Goal: Information Seeking & Learning: Find specific fact

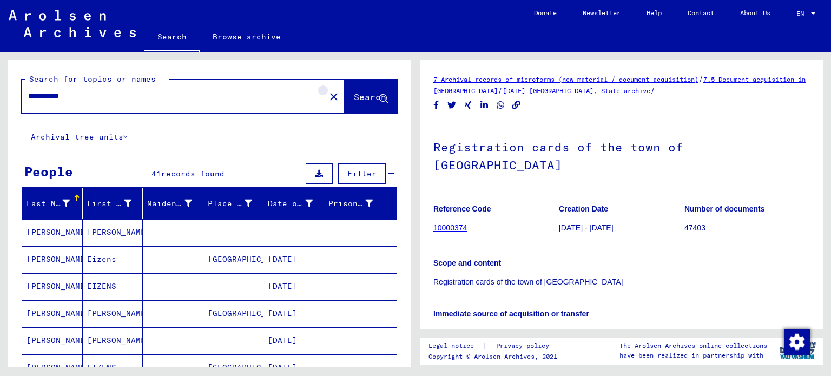
click at [327, 100] on mat-icon "close" at bounding box center [333, 96] width 13 height 13
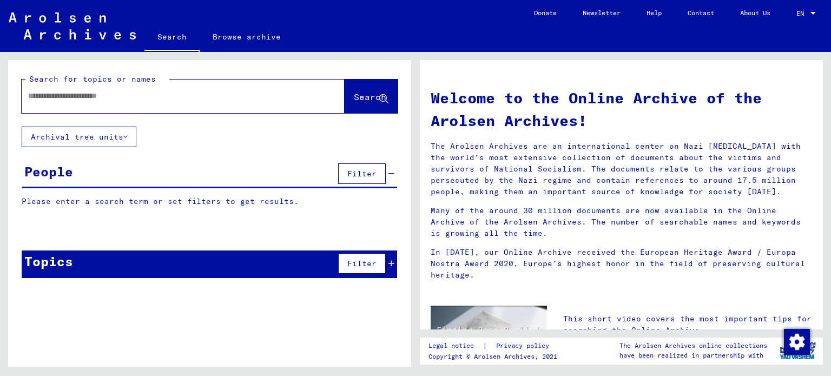
click at [221, 92] on input "text" at bounding box center [170, 95] width 284 height 11
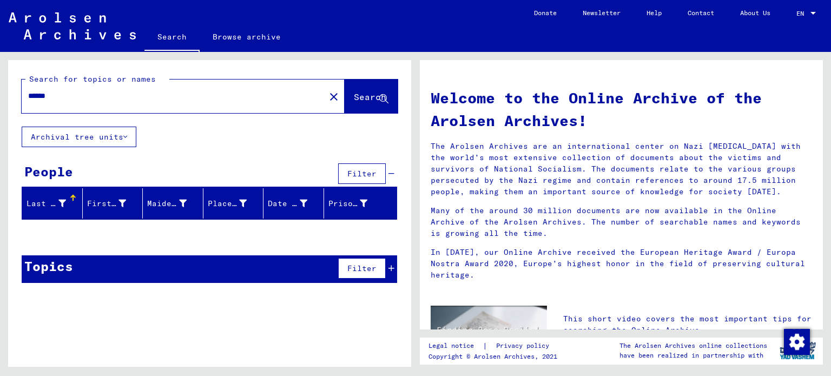
click at [28, 98] on input "******" at bounding box center [170, 95] width 284 height 11
type input "*******"
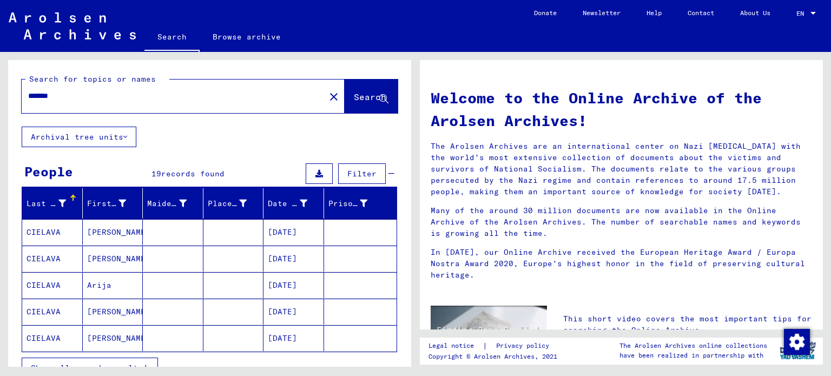
click at [121, 235] on mat-cell "[PERSON_NAME]" at bounding box center [113, 232] width 61 height 26
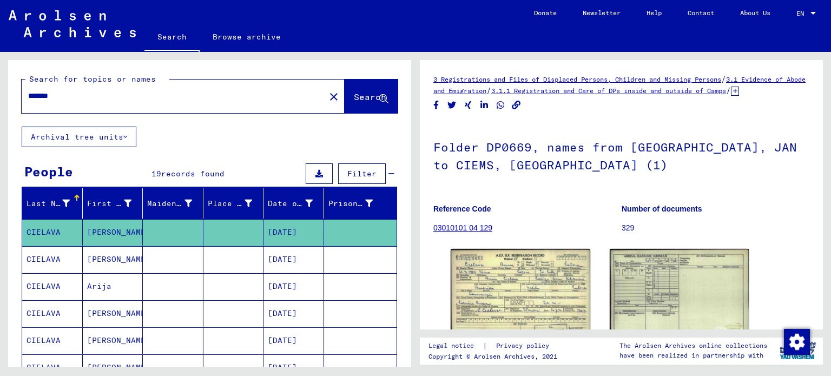
scroll to position [78, 0]
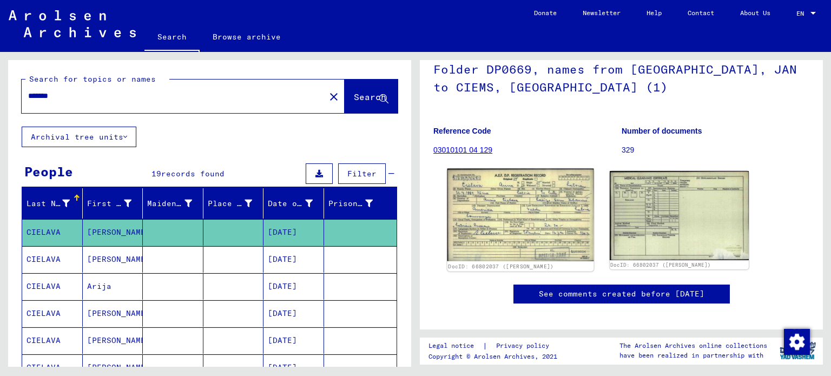
click at [493, 226] on img at bounding box center [520, 215] width 146 height 92
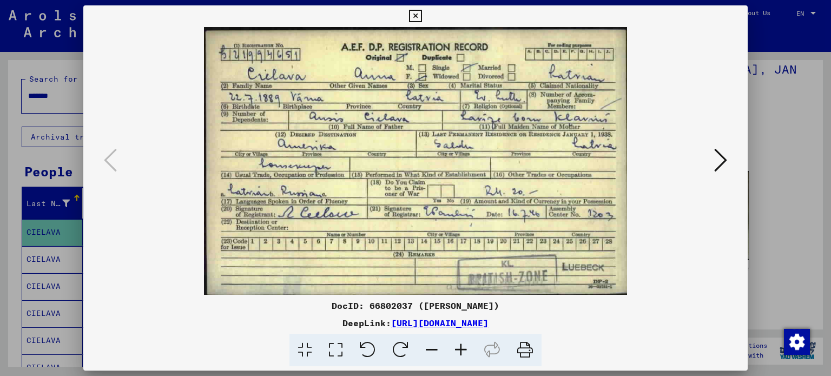
click at [721, 162] on icon at bounding box center [720, 160] width 13 height 26
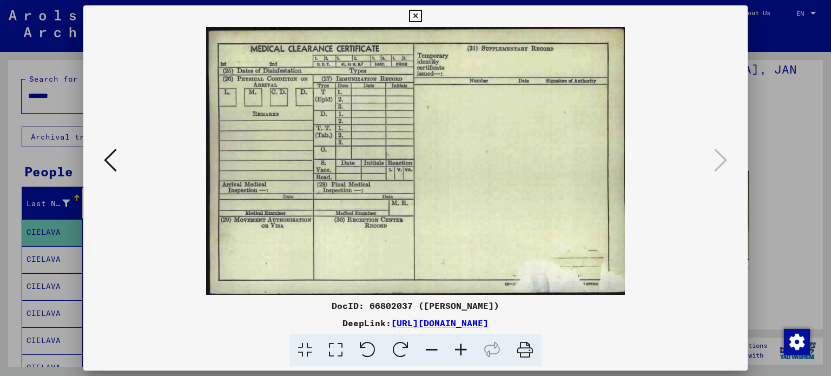
click at [115, 164] on icon at bounding box center [110, 160] width 13 height 26
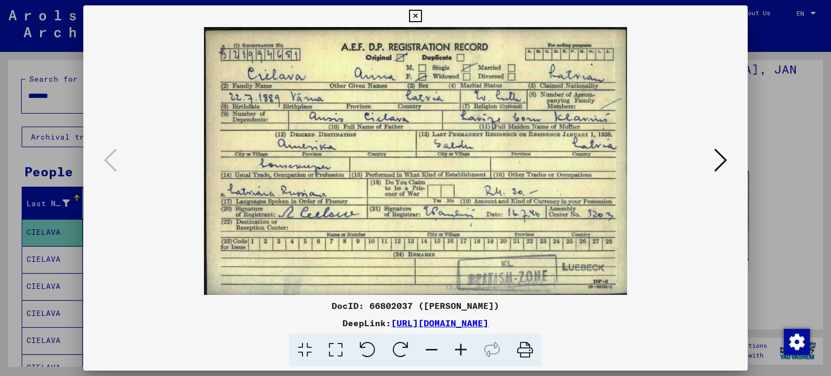
click at [421, 16] on icon at bounding box center [415, 16] width 12 height 13
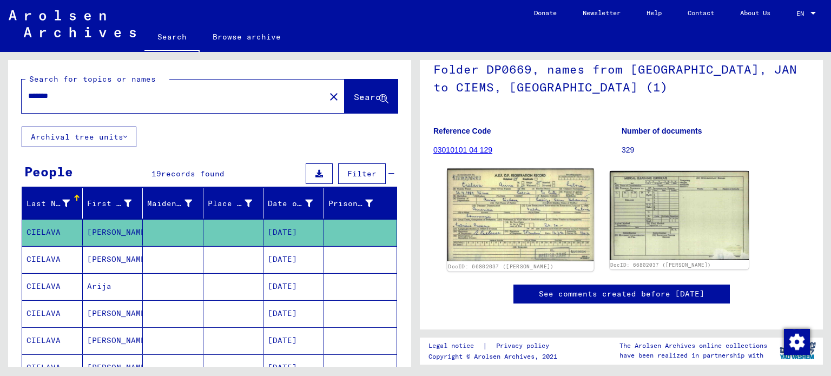
click at [490, 209] on img at bounding box center [520, 215] width 146 height 92
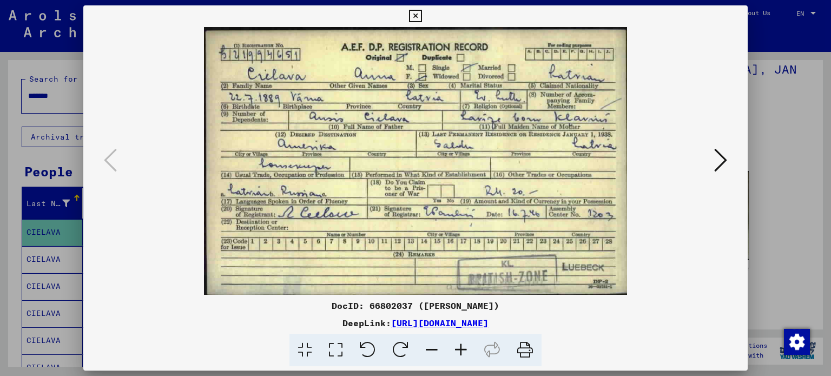
click at [717, 160] on icon at bounding box center [720, 160] width 13 height 26
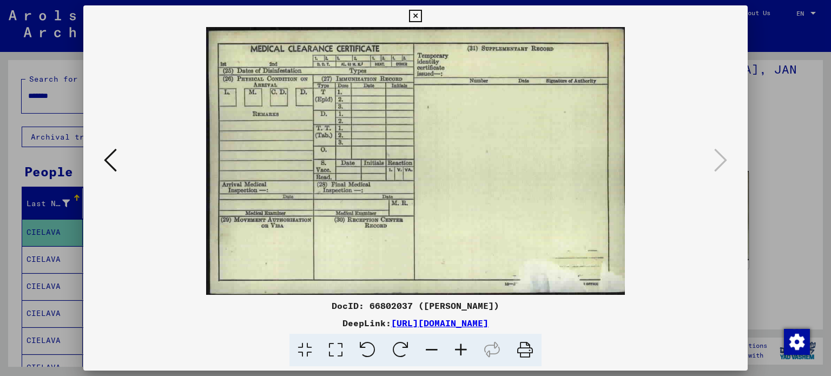
click at [407, 11] on button at bounding box center [415, 16] width 19 height 22
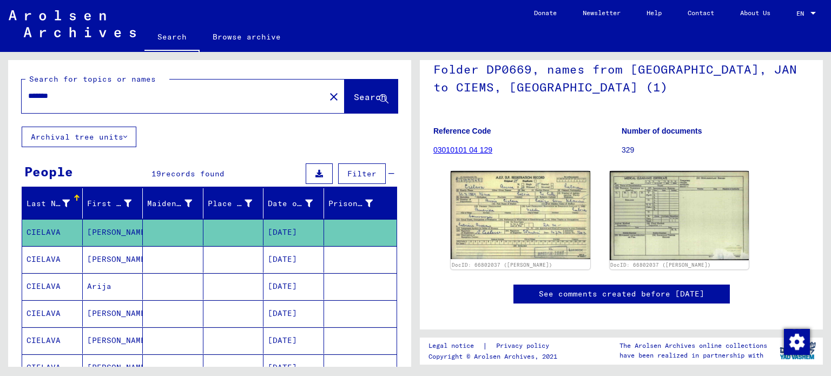
click at [117, 260] on mat-cell "[PERSON_NAME]" at bounding box center [113, 259] width 61 height 26
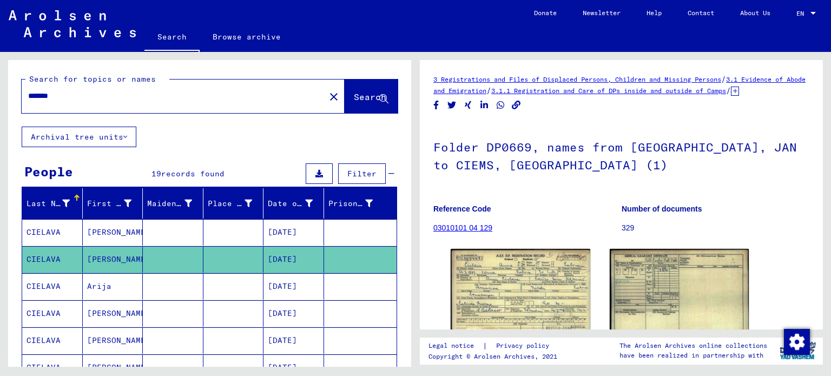
scroll to position [80, 0]
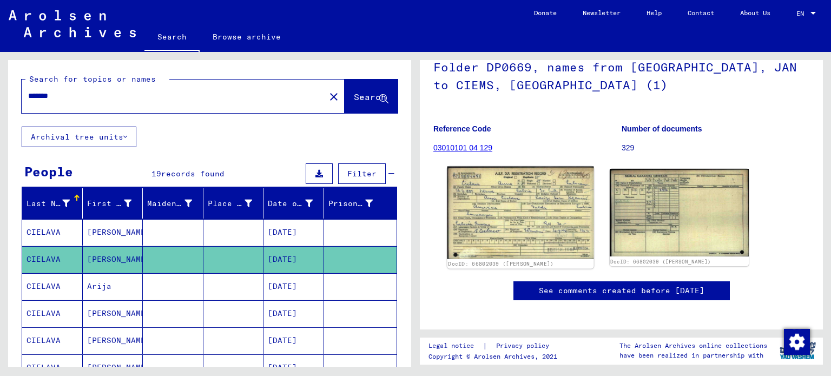
click at [533, 220] on img at bounding box center [520, 213] width 146 height 92
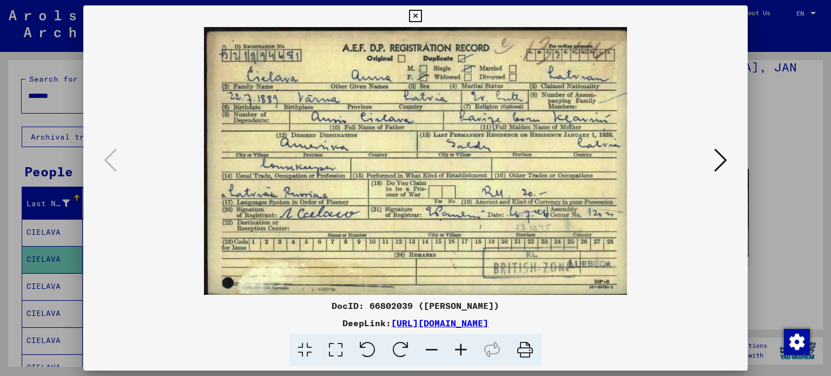
click at [715, 157] on icon at bounding box center [720, 160] width 13 height 26
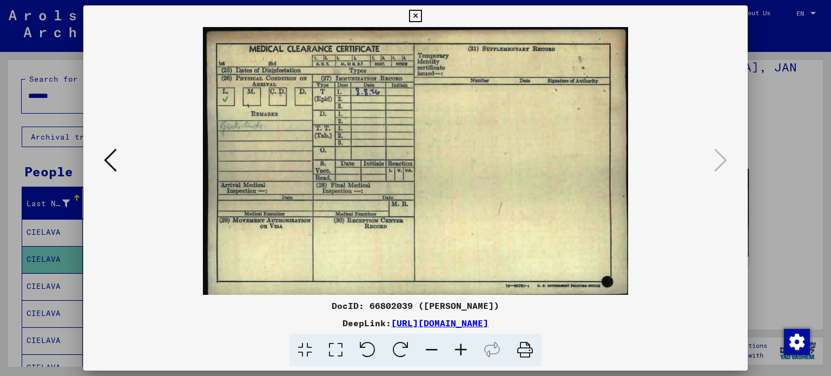
click at [412, 18] on icon at bounding box center [415, 16] width 12 height 13
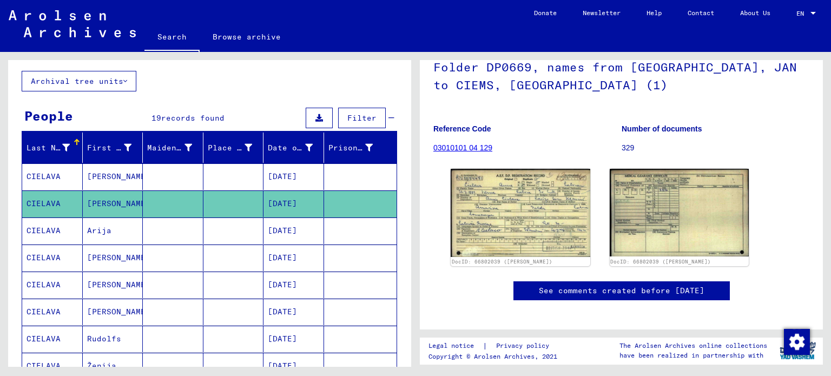
scroll to position [56, 0]
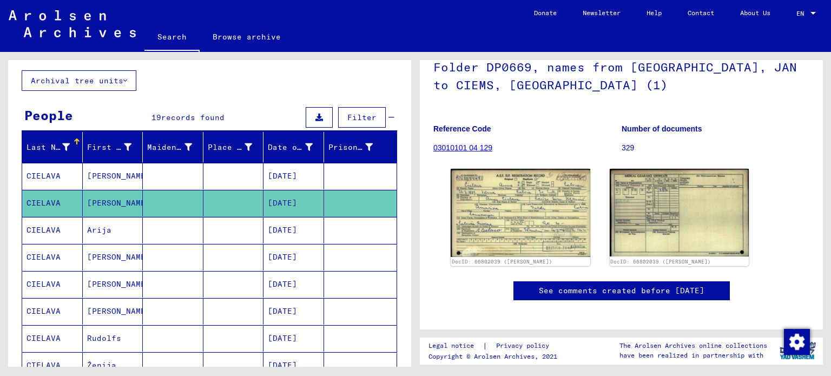
click at [98, 231] on mat-cell "Arija" at bounding box center [113, 230] width 61 height 26
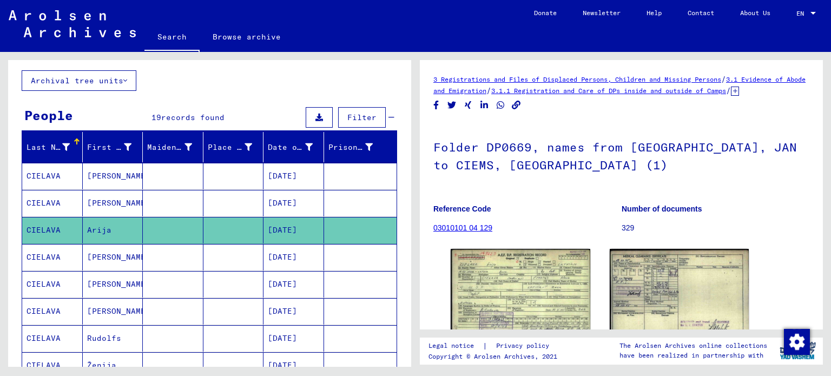
scroll to position [63, 0]
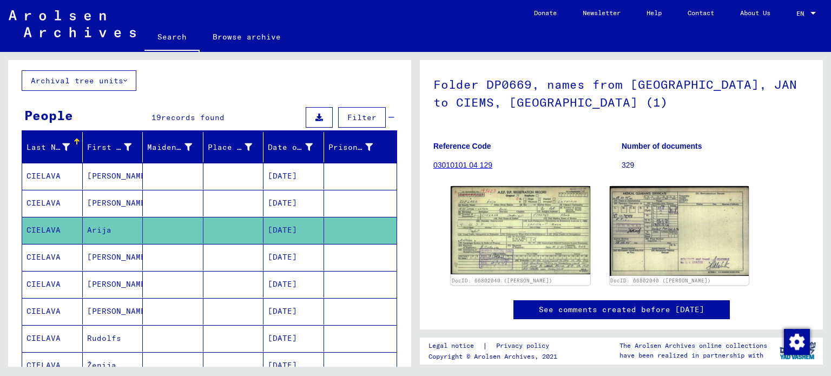
click at [482, 247] on img at bounding box center [520, 230] width 140 height 88
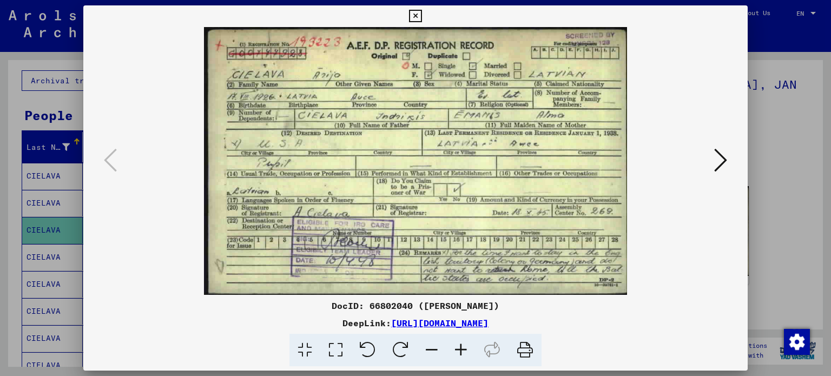
click at [717, 158] on icon at bounding box center [720, 160] width 13 height 26
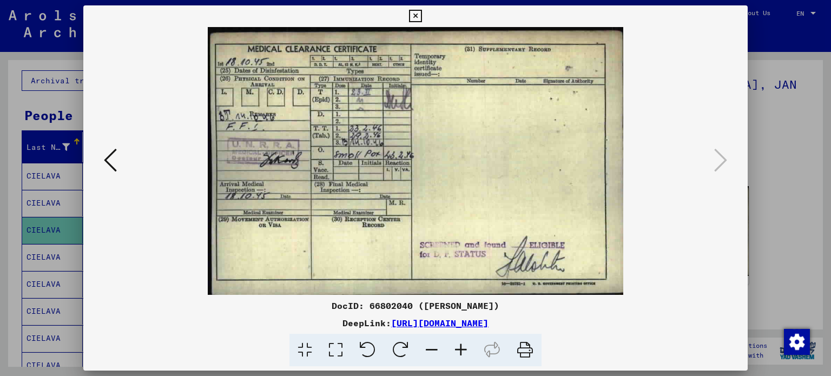
click at [419, 9] on button at bounding box center [415, 16] width 19 height 22
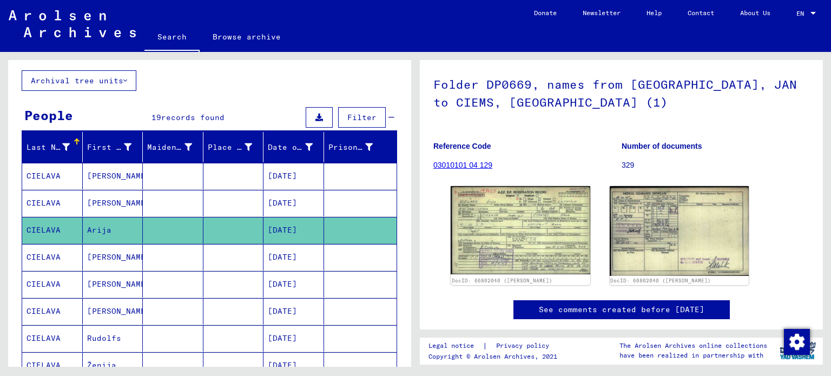
click at [105, 250] on mat-cell "[PERSON_NAME]" at bounding box center [113, 257] width 61 height 26
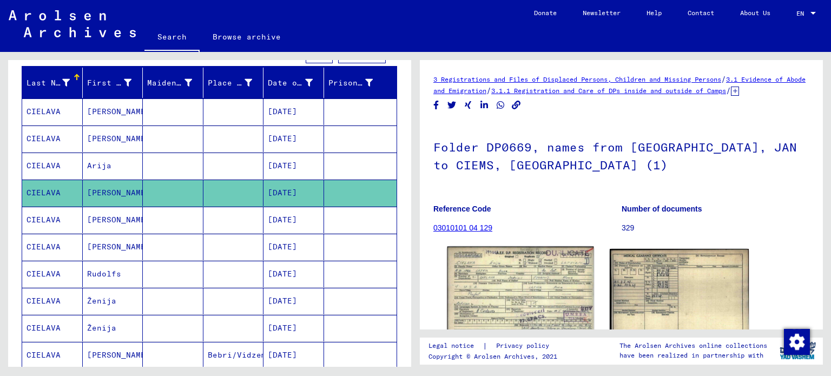
scroll to position [121, 0]
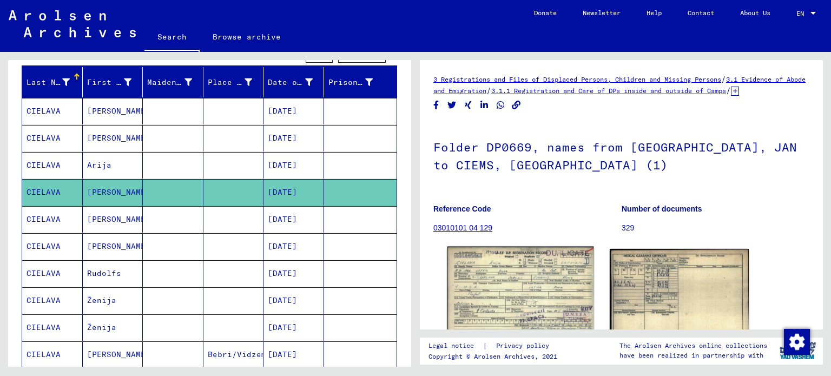
click at [500, 282] on img at bounding box center [520, 293] width 146 height 93
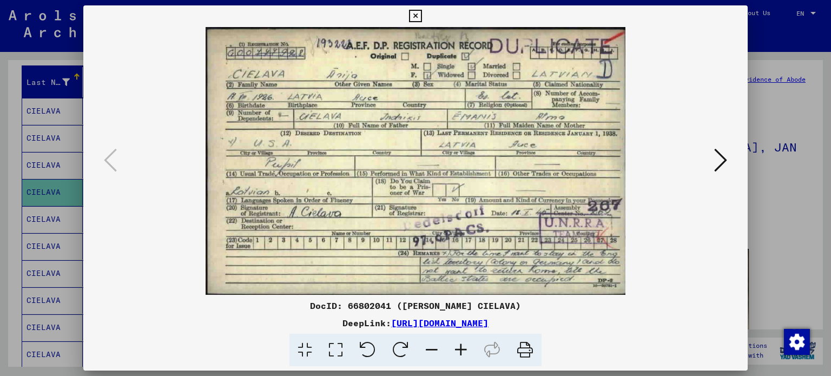
click at [724, 158] on icon at bounding box center [720, 160] width 13 height 26
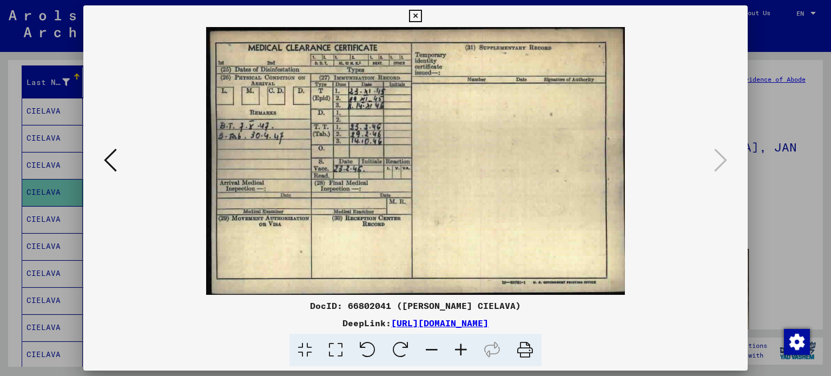
click at [413, 15] on icon at bounding box center [415, 16] width 12 height 13
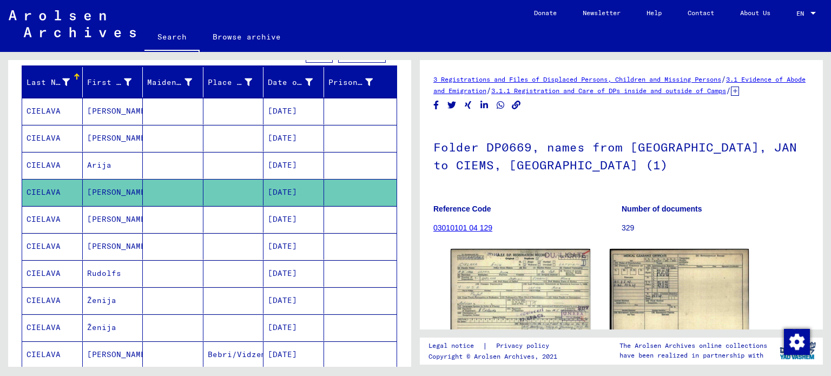
click at [114, 212] on mat-cell "[PERSON_NAME]" at bounding box center [113, 219] width 61 height 26
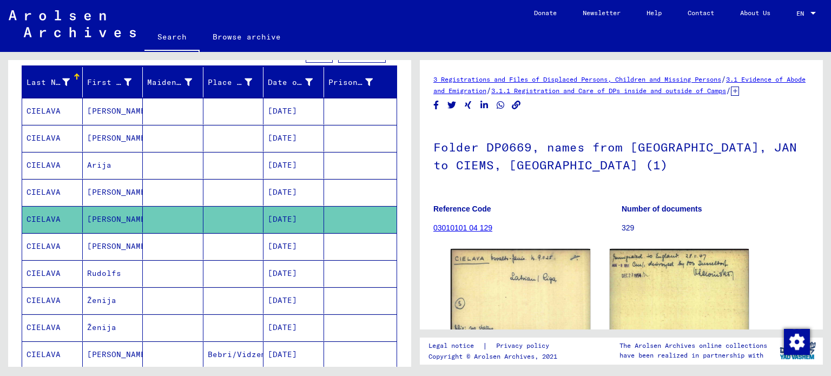
scroll to position [51, 0]
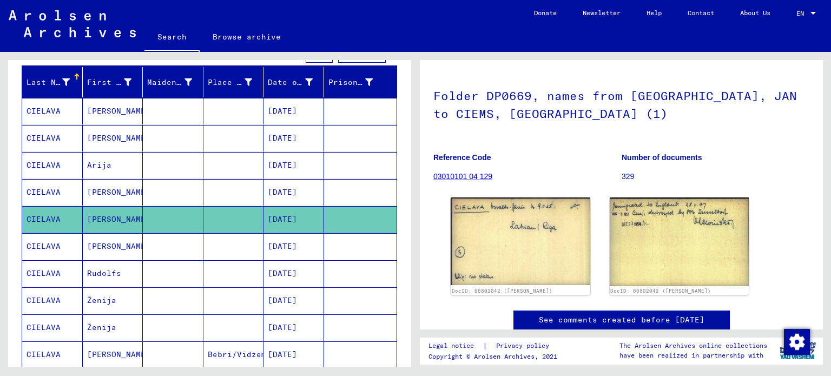
click at [108, 237] on mat-cell "[PERSON_NAME]" at bounding box center [113, 246] width 61 height 26
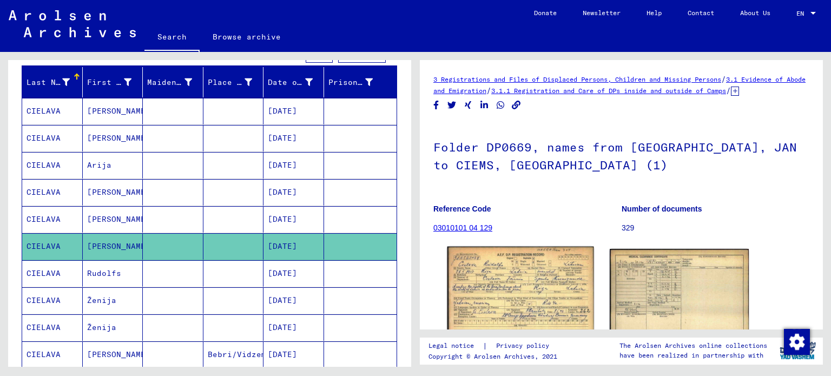
click at [508, 261] on img at bounding box center [520, 292] width 146 height 91
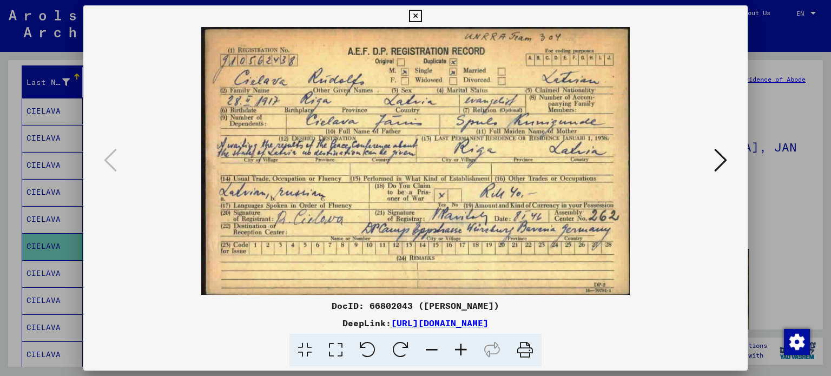
click at [722, 164] on icon at bounding box center [720, 160] width 13 height 26
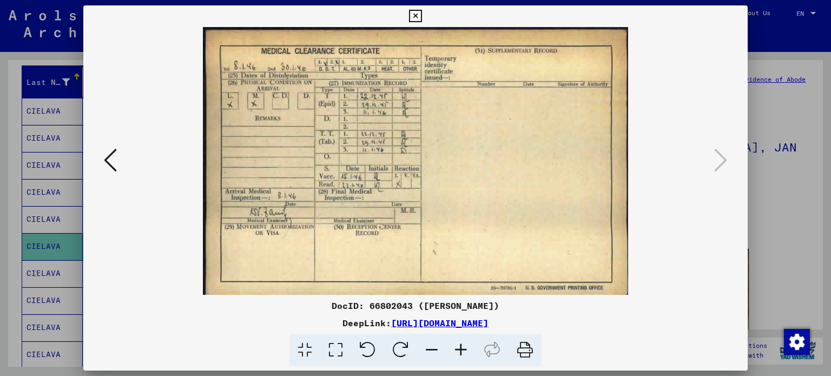
click at [117, 153] on button at bounding box center [110, 160] width 19 height 31
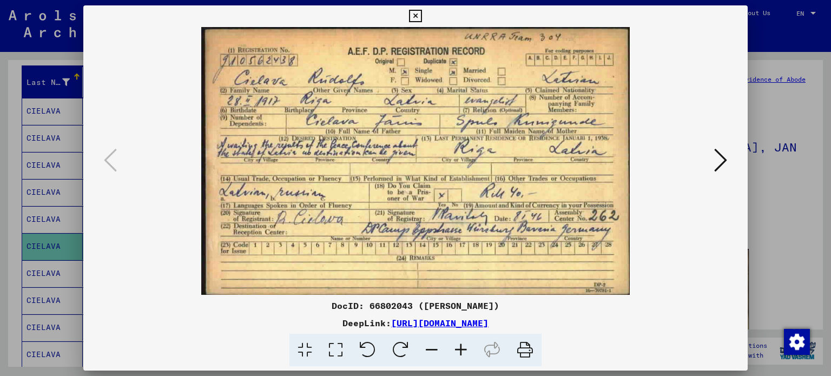
click at [413, 14] on icon at bounding box center [415, 16] width 12 height 13
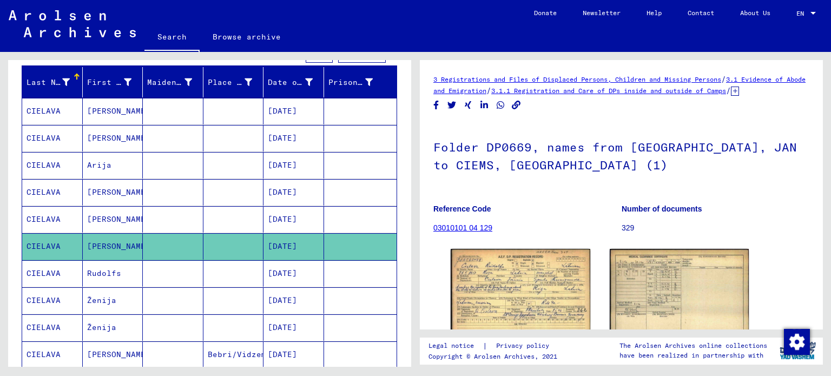
click at [101, 271] on mat-cell "Rudolfs" at bounding box center [113, 273] width 61 height 26
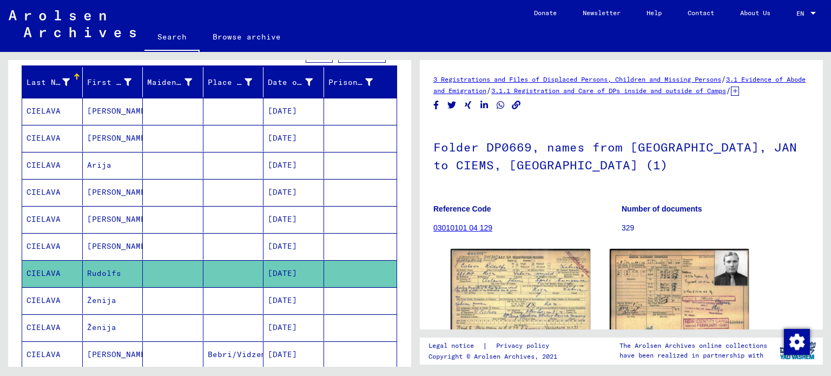
scroll to position [80, 0]
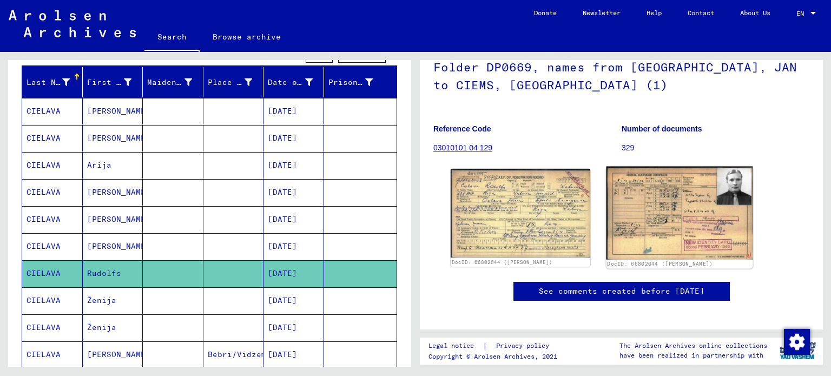
click at [655, 213] on img at bounding box center [679, 213] width 146 height 93
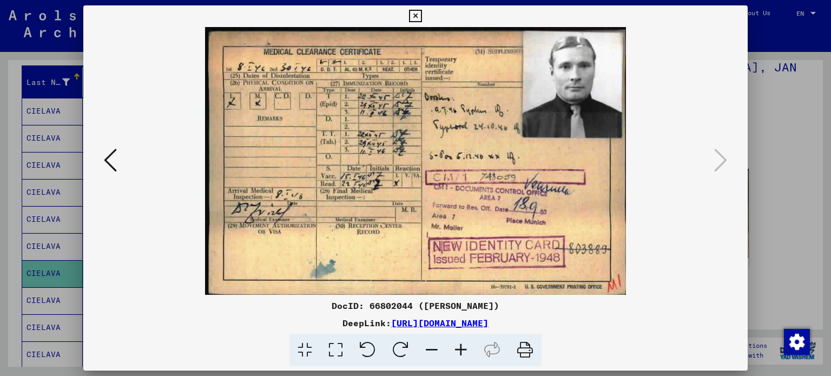
click at [104, 161] on icon at bounding box center [110, 160] width 13 height 26
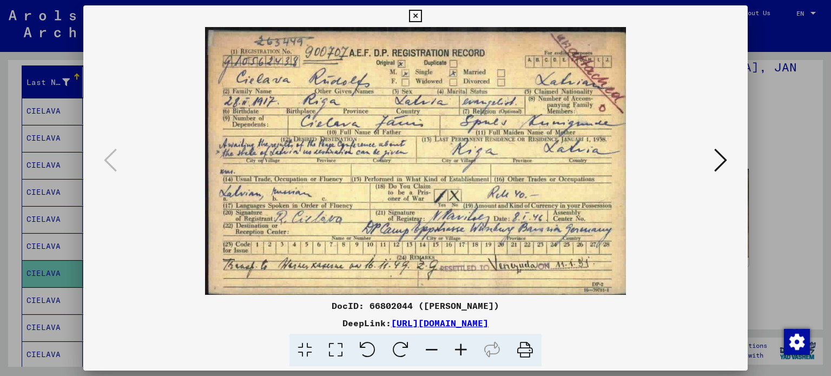
click at [720, 163] on icon at bounding box center [720, 160] width 13 height 26
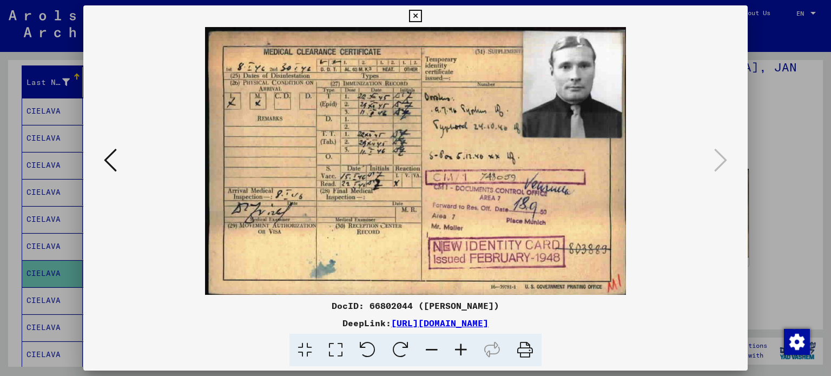
click at [418, 17] on icon at bounding box center [415, 16] width 12 height 13
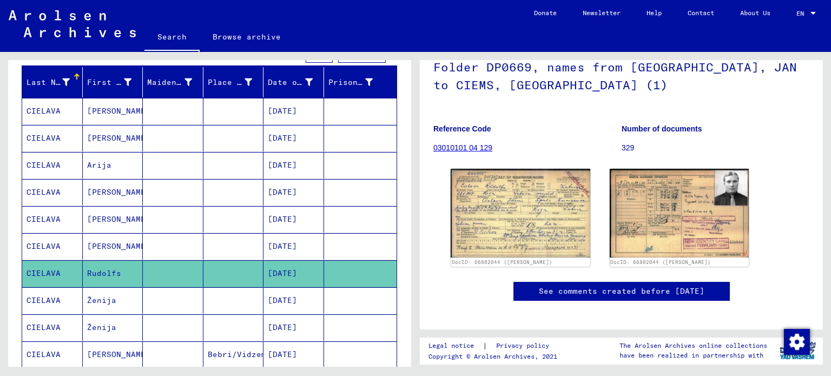
click at [118, 302] on mat-cell "Ženija" at bounding box center [113, 300] width 61 height 26
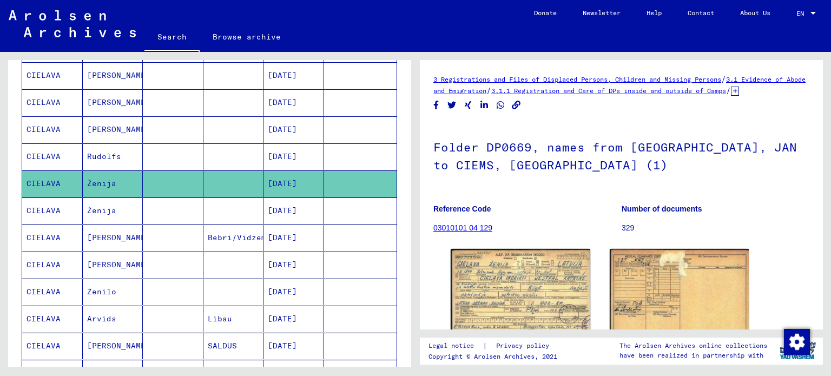
scroll to position [256, 0]
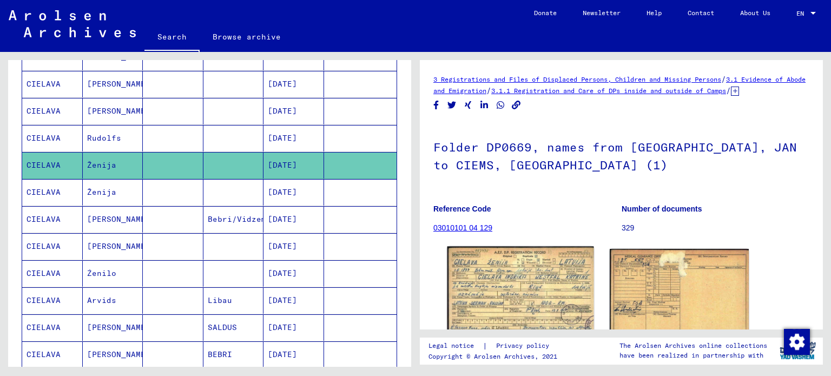
click at [502, 277] on img at bounding box center [520, 294] width 146 height 94
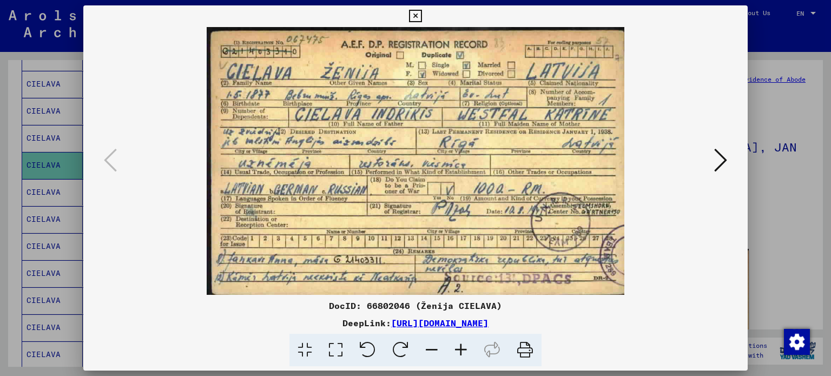
click at [716, 161] on icon at bounding box center [720, 160] width 13 height 26
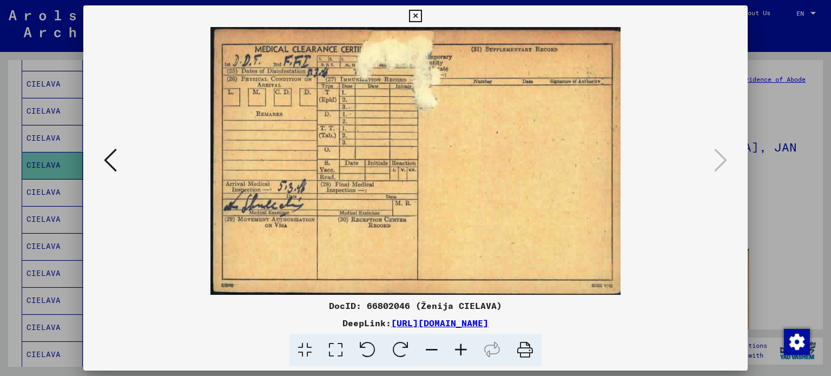
click at [112, 160] on icon at bounding box center [110, 160] width 13 height 26
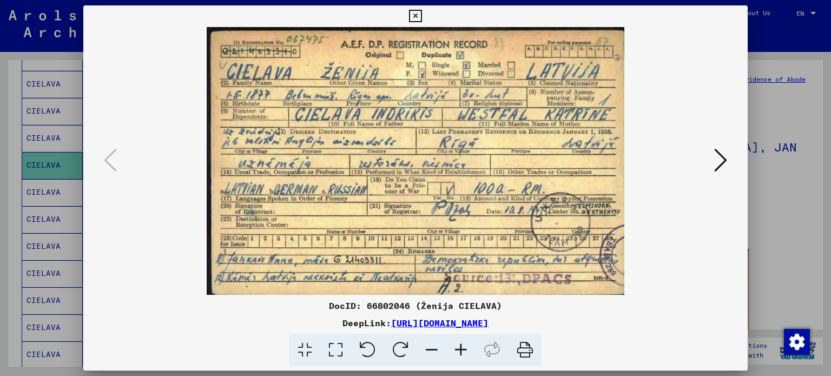
click at [413, 12] on icon at bounding box center [415, 16] width 12 height 13
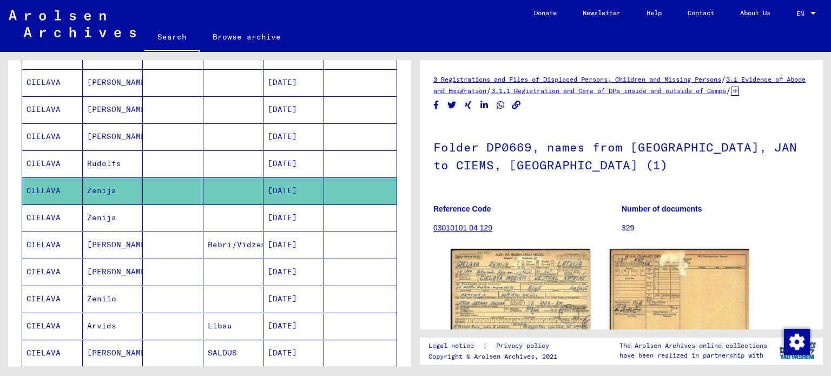
scroll to position [229, 0]
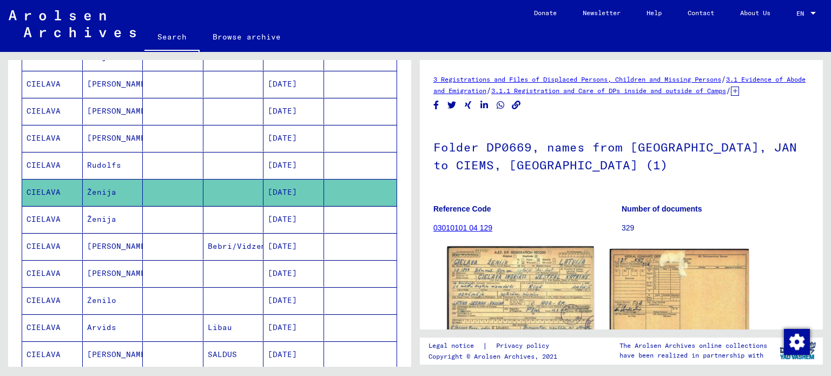
click at [515, 283] on img at bounding box center [520, 294] width 146 height 94
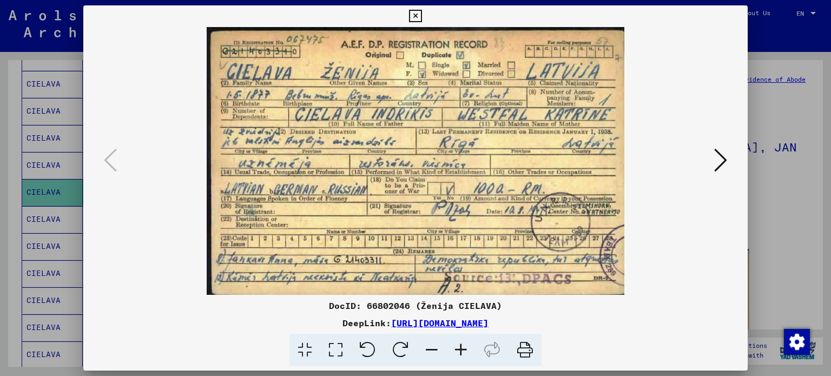
click at [418, 17] on icon at bounding box center [415, 16] width 12 height 13
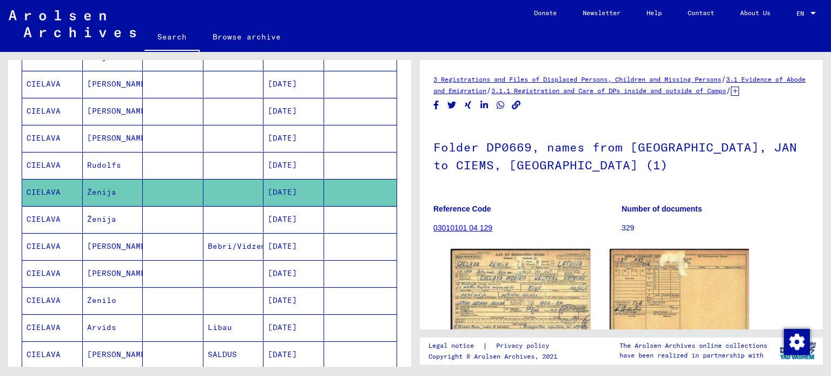
click at [122, 217] on mat-cell "Ženija" at bounding box center [113, 219] width 61 height 26
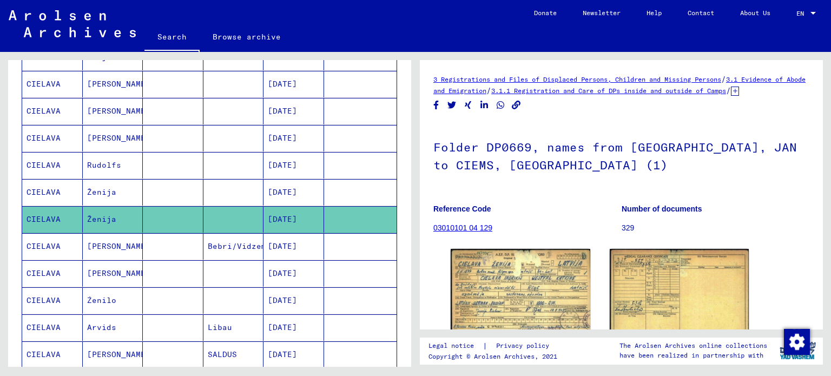
click at [106, 243] on mat-cell "[PERSON_NAME]" at bounding box center [113, 246] width 61 height 26
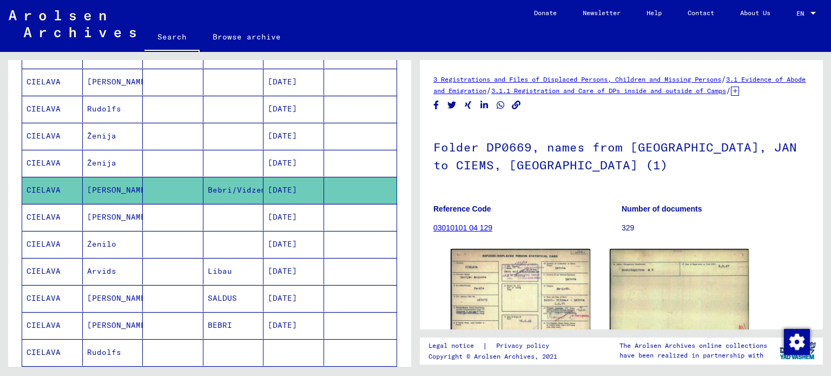
scroll to position [290, 0]
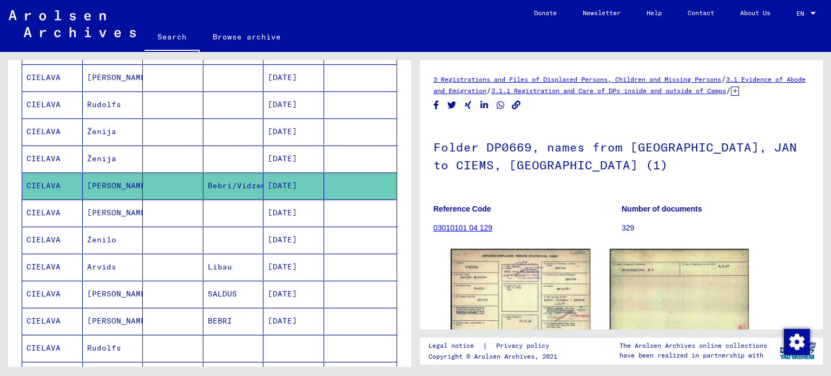
click at [116, 233] on mat-cell "Źenilo" at bounding box center [113, 240] width 61 height 26
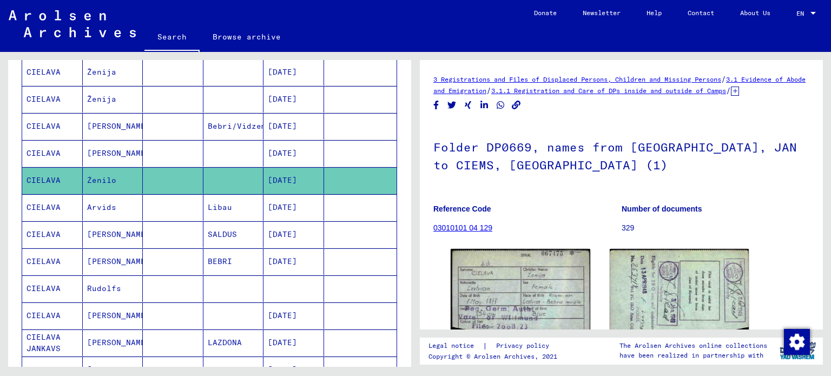
scroll to position [350, 0]
click at [121, 208] on mat-cell "Arvids" at bounding box center [113, 207] width 61 height 26
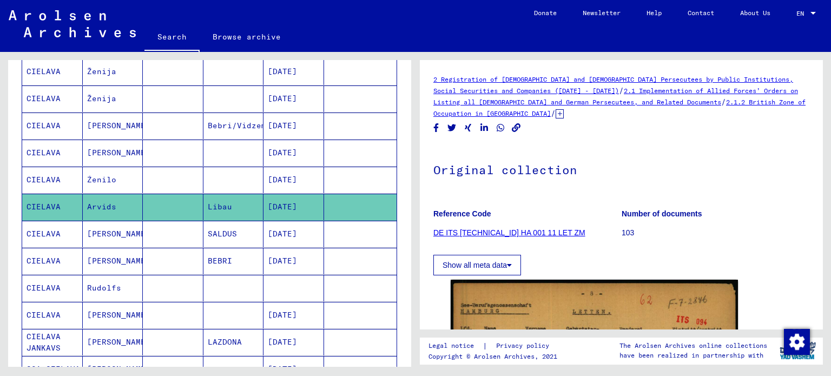
click at [120, 261] on mat-cell "[PERSON_NAME]" at bounding box center [113, 261] width 61 height 26
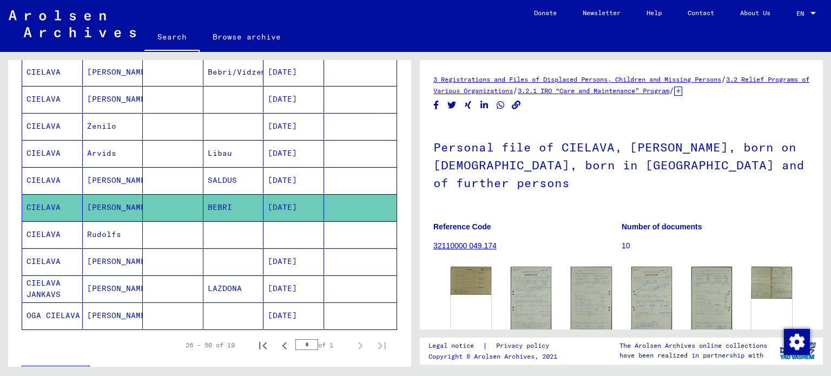
scroll to position [406, 0]
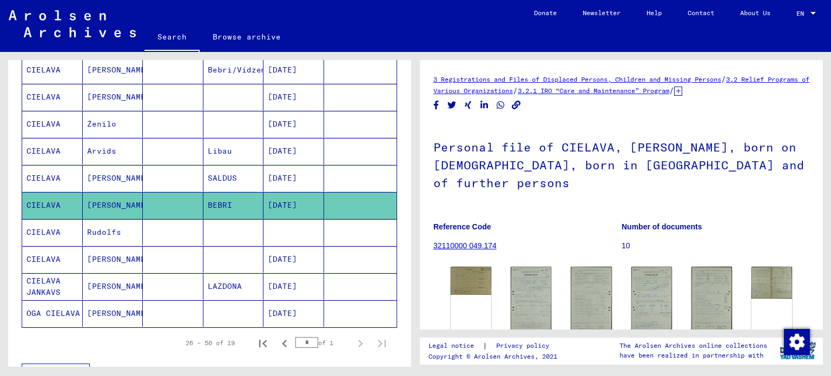
click at [109, 276] on mat-cell "[PERSON_NAME]" at bounding box center [113, 286] width 61 height 26
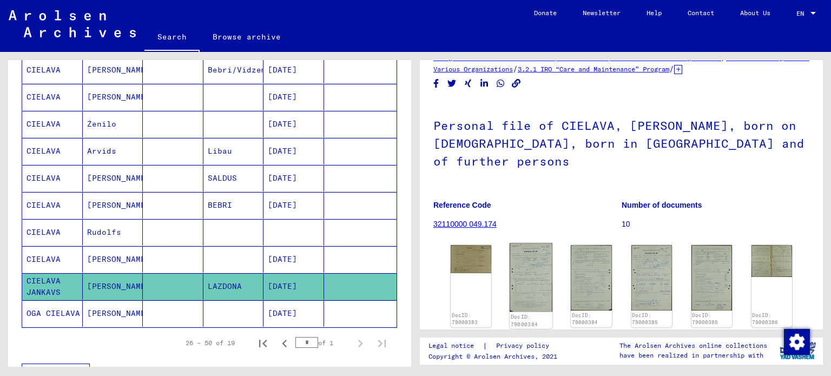
scroll to position [146, 0]
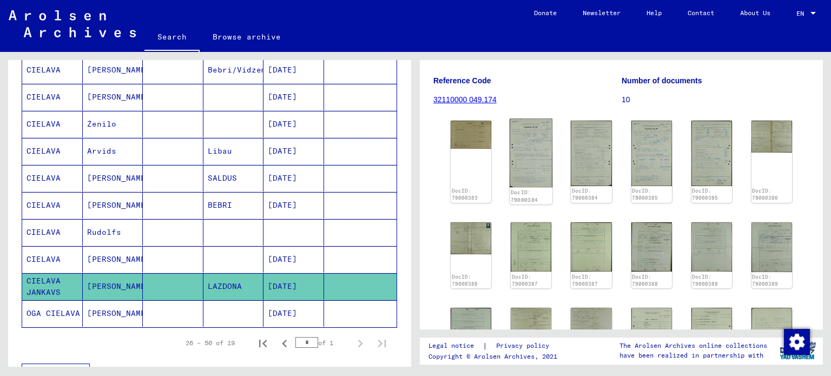
click at [533, 141] on img at bounding box center [530, 152] width 43 height 69
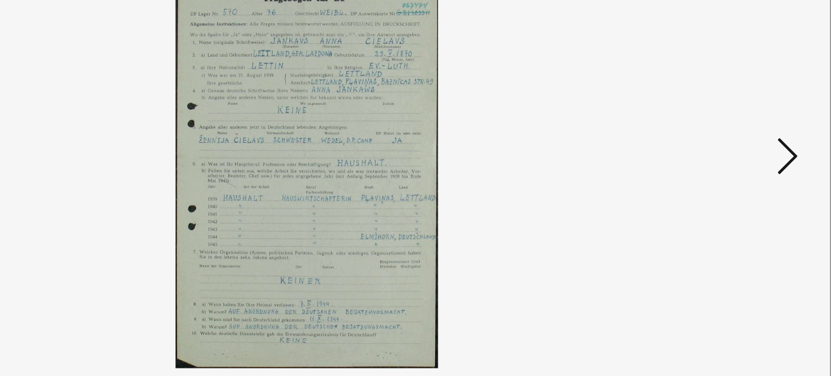
click at [716, 156] on icon at bounding box center [720, 160] width 13 height 26
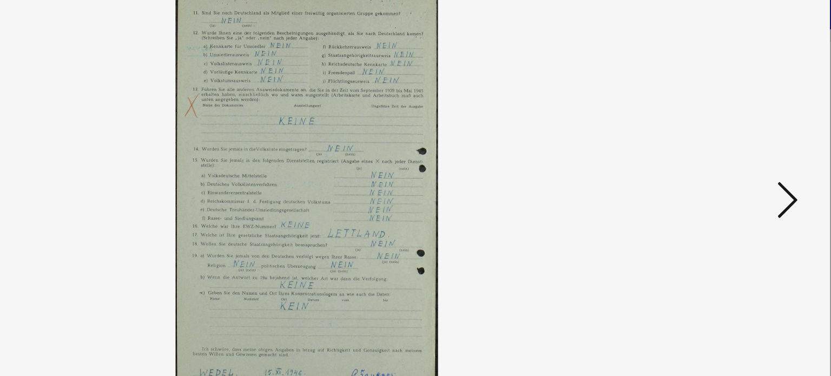
click at [721, 160] on icon at bounding box center [720, 160] width 13 height 26
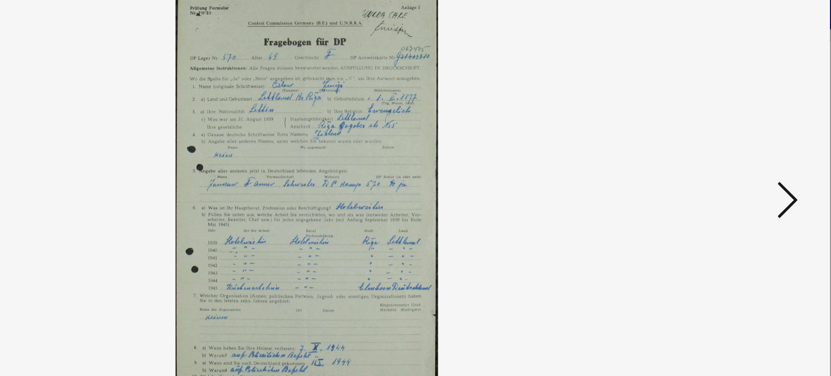
click at [715, 154] on icon at bounding box center [720, 160] width 13 height 26
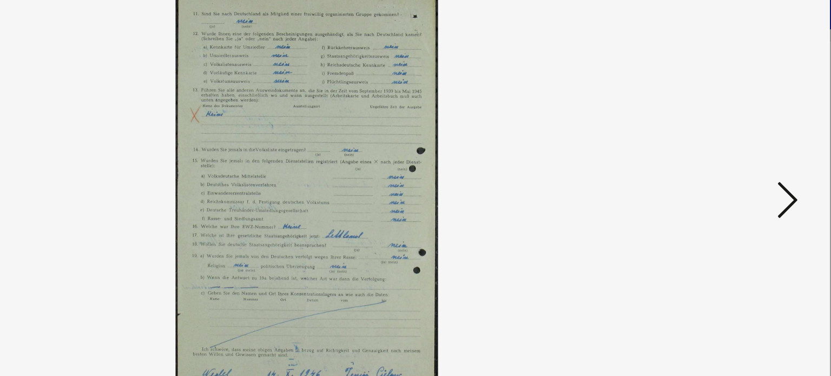
click at [715, 154] on icon at bounding box center [720, 160] width 13 height 26
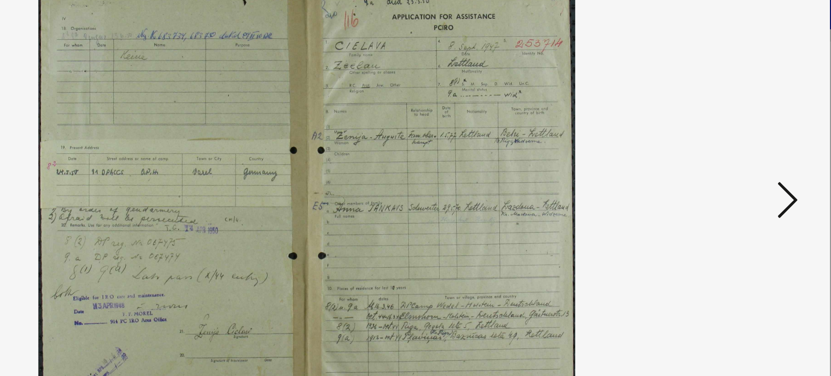
click at [715, 154] on icon at bounding box center [720, 160] width 13 height 26
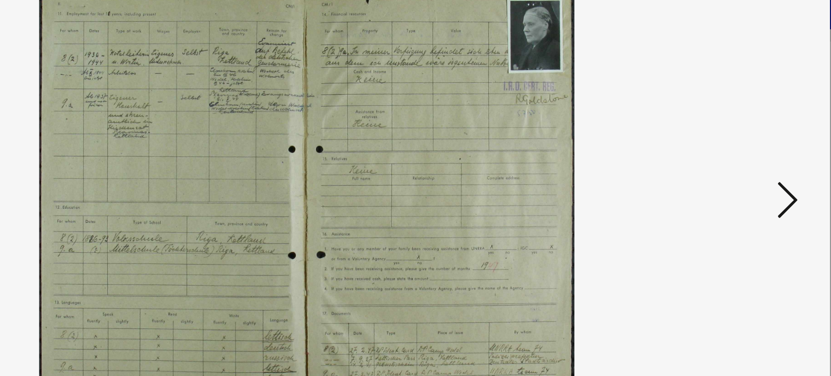
click at [720, 159] on icon at bounding box center [720, 160] width 13 height 26
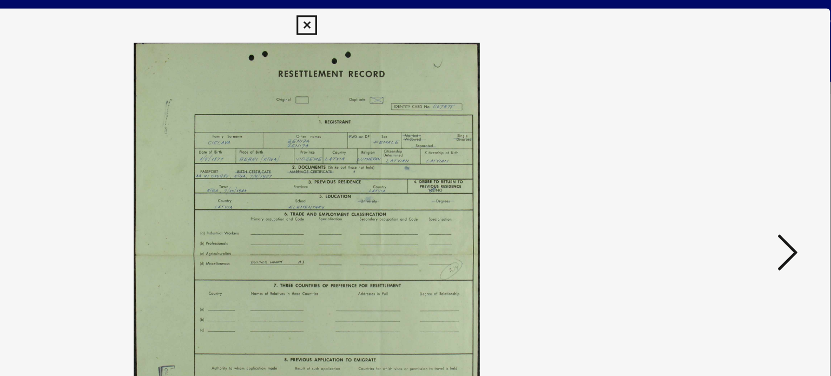
click at [416, 15] on icon at bounding box center [415, 16] width 12 height 13
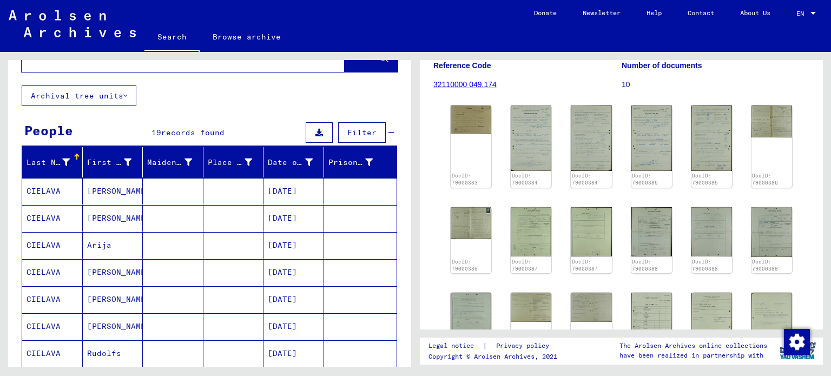
scroll to position [0, 0]
